Goal: Information Seeking & Learning: Learn about a topic

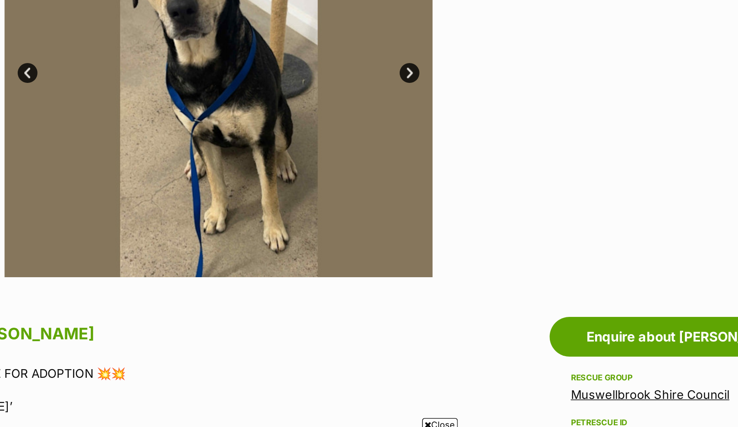
click at [394, 146] on link "Next" at bounding box center [400, 146] width 13 height 13
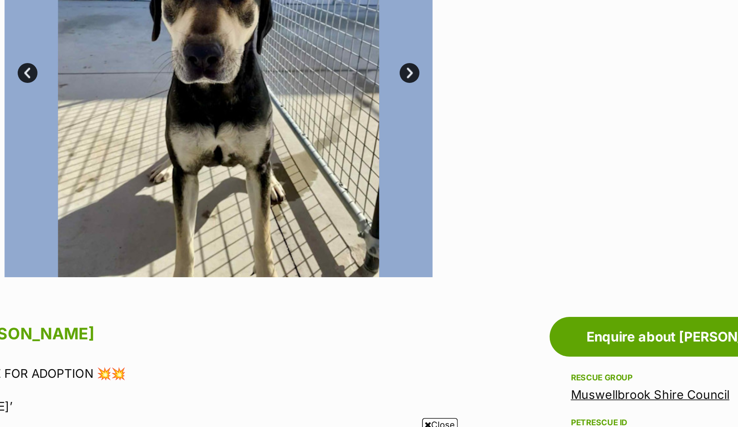
click at [394, 146] on link "Next" at bounding box center [400, 146] width 13 height 13
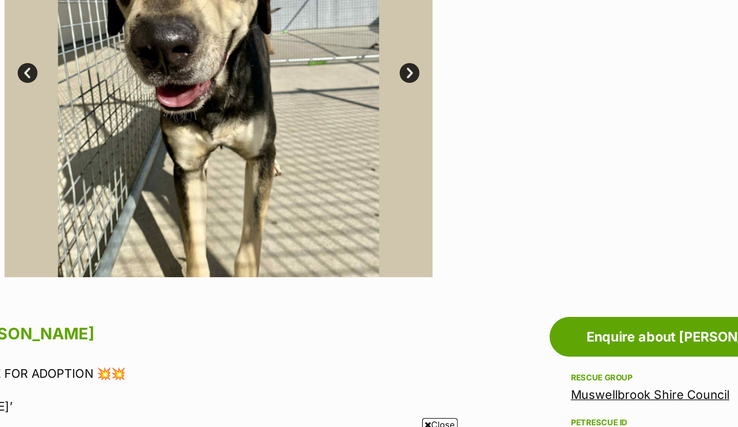
click at [394, 146] on link "Next" at bounding box center [400, 146] width 13 height 13
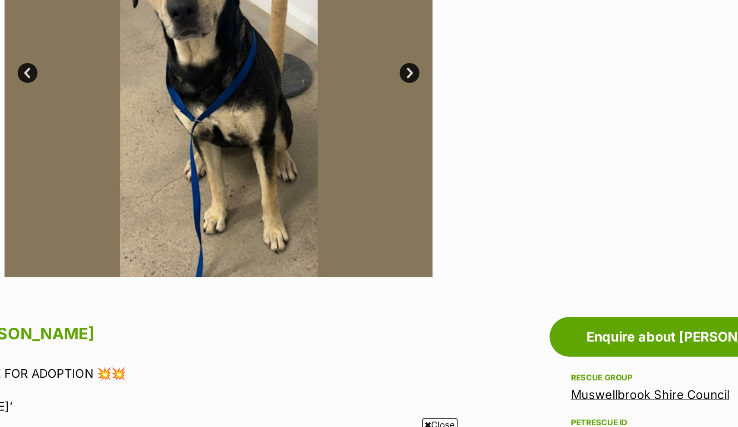
click at [394, 146] on link "Next" at bounding box center [400, 146] width 13 height 13
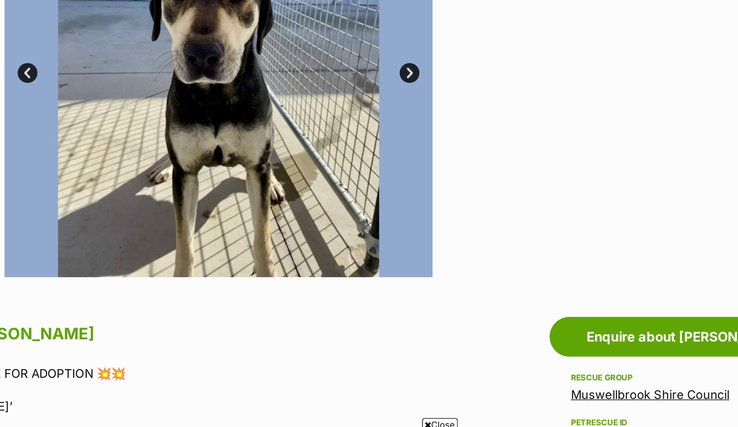
click at [394, 146] on link "Next" at bounding box center [400, 146] width 13 height 13
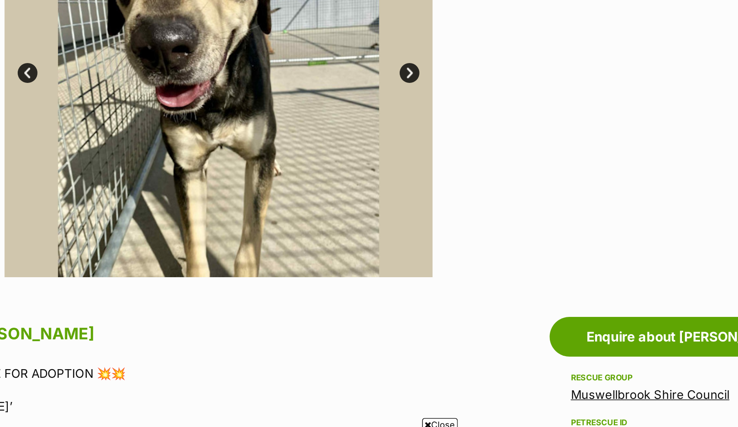
click at [394, 146] on link "Next" at bounding box center [400, 146] width 13 height 13
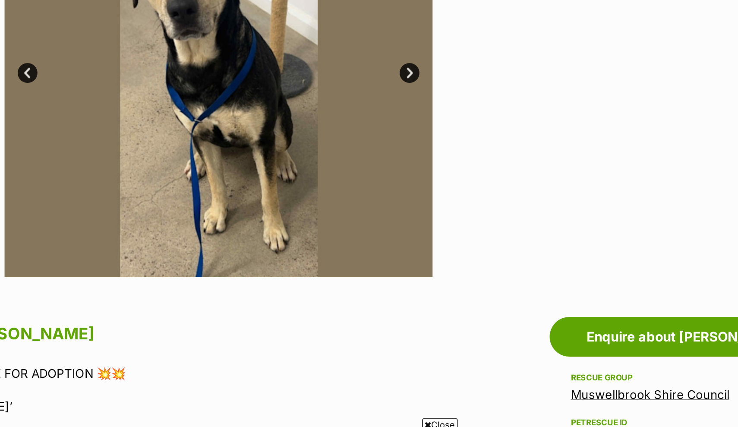
click at [394, 144] on link "Next" at bounding box center [400, 146] width 13 height 13
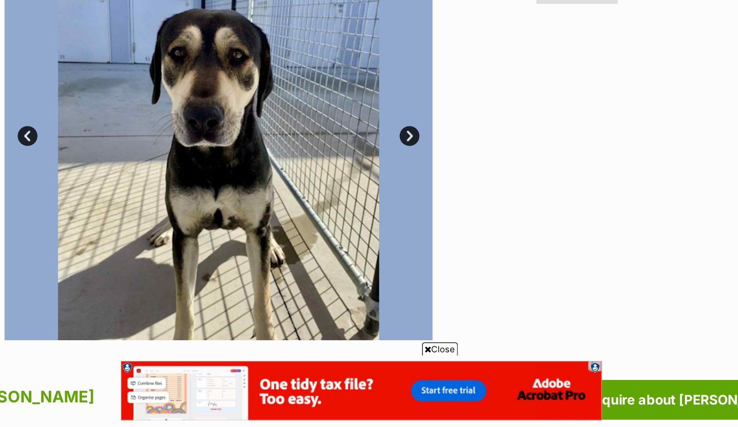
scroll to position [92, 0]
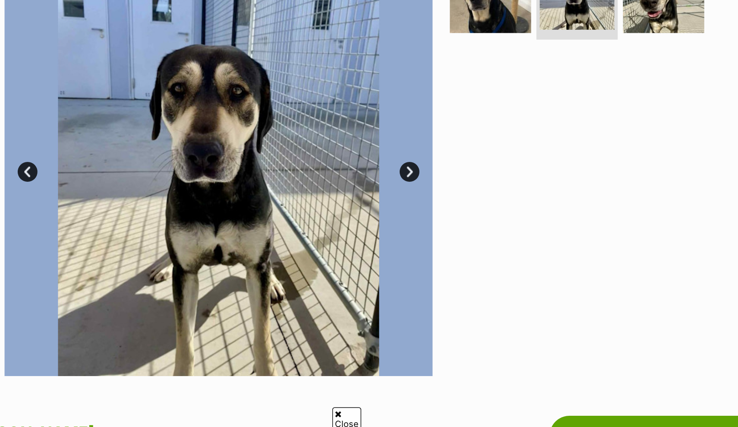
scroll to position [77, 0]
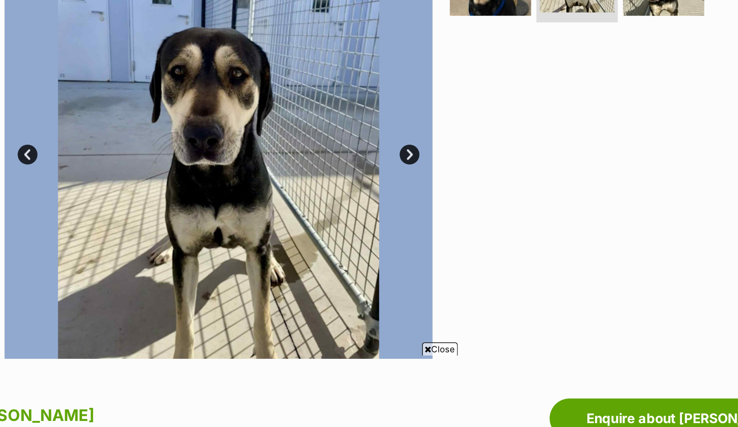
click at [394, 242] on link "Next" at bounding box center [400, 248] width 13 height 13
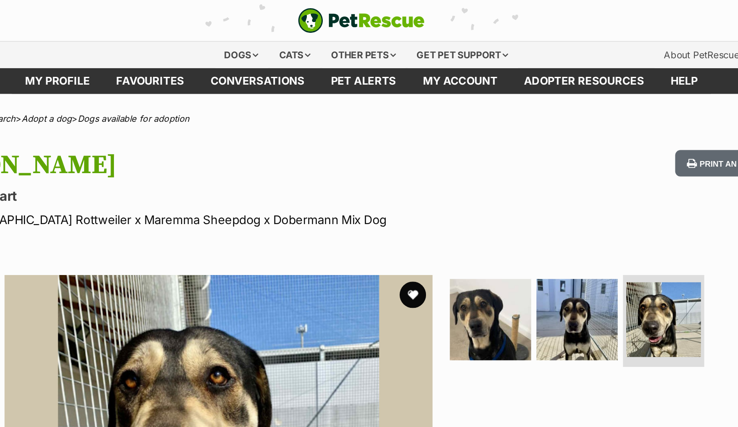
scroll to position [0, 0]
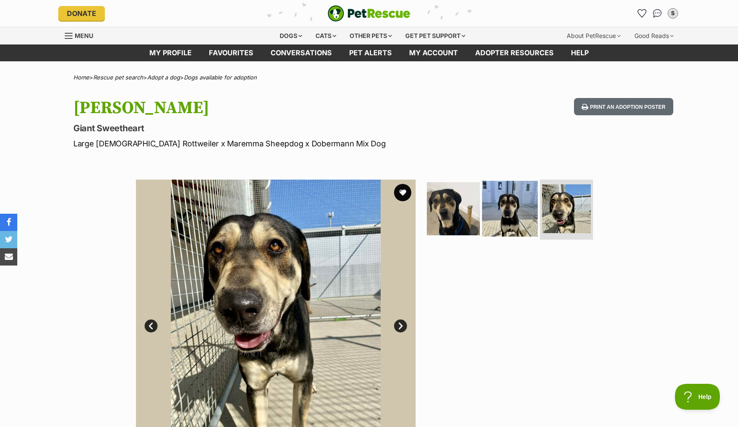
click at [513, 207] on img at bounding box center [510, 208] width 56 height 56
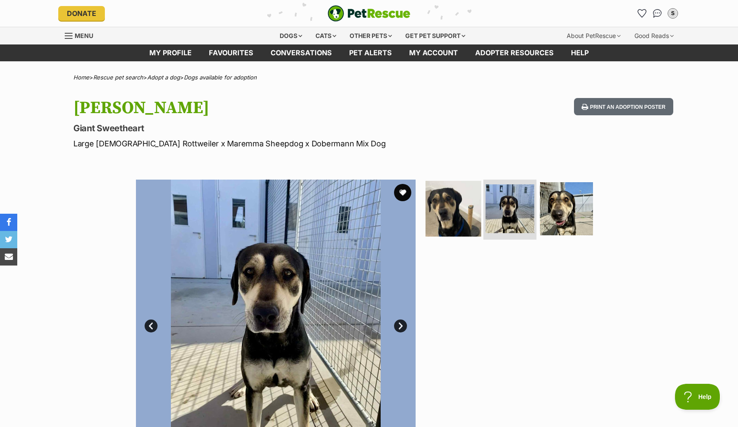
click at [456, 211] on img at bounding box center [453, 208] width 56 height 56
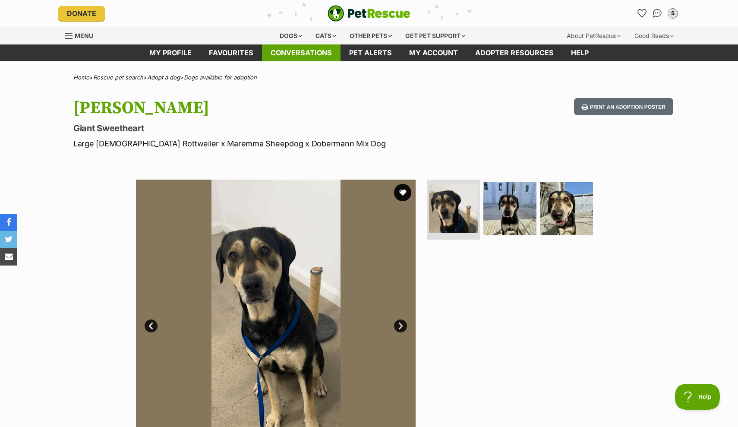
click at [324, 56] on link "Conversations" at bounding box center [301, 52] width 79 height 17
